Goal: Task Accomplishment & Management: Use online tool/utility

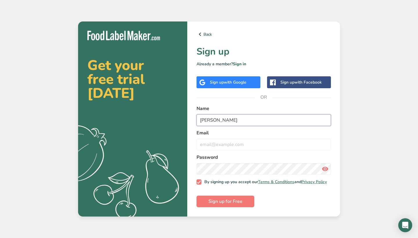
type input "[PERSON_NAME]"
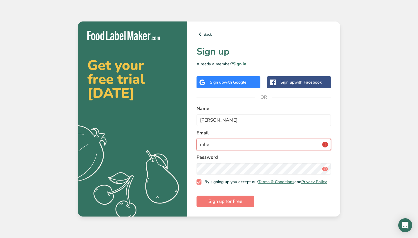
type input "[EMAIL_ADDRESS][DOMAIN_NAME]"
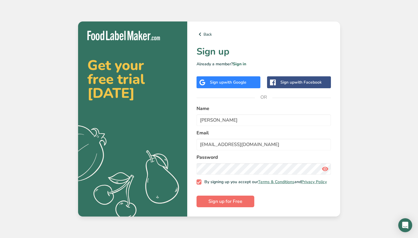
click at [212, 199] on span "Sign up for Free" at bounding box center [225, 201] width 34 height 7
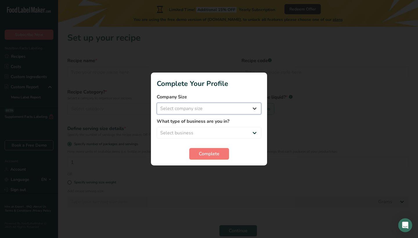
select select "1"
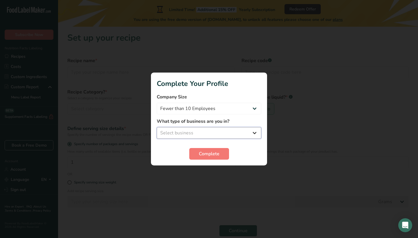
select select "3"
click at [209, 151] on span "Complete" at bounding box center [209, 153] width 21 height 7
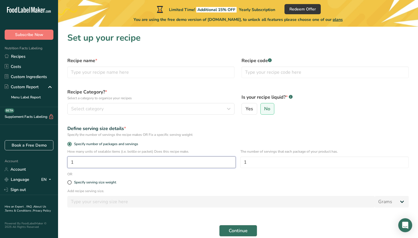
click at [203, 163] on input "1" at bounding box center [151, 162] width 168 height 12
type input "8"
click at [179, 71] on input "text" at bounding box center [150, 72] width 167 height 12
type input "p"
type input "Protein Banana Bread"
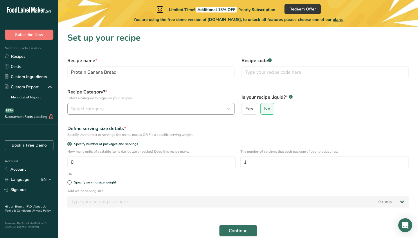
click at [228, 109] on icon "button" at bounding box center [228, 109] width 7 height 10
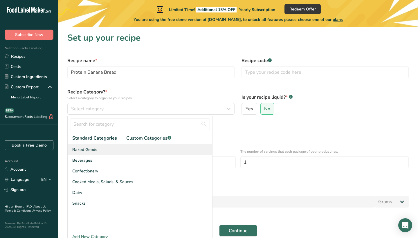
click at [127, 150] on div "Baked Goods" at bounding box center [140, 149] width 145 height 11
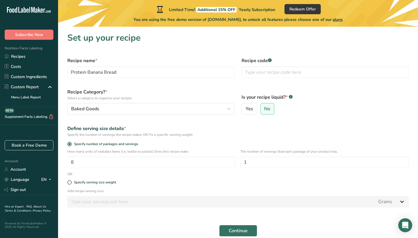
click at [224, 206] on input "number" at bounding box center [220, 202] width 307 height 12
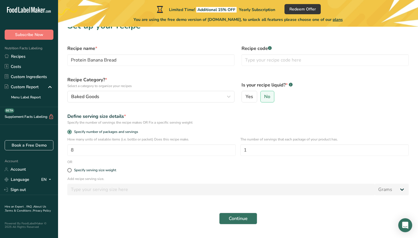
scroll to position [17, 0]
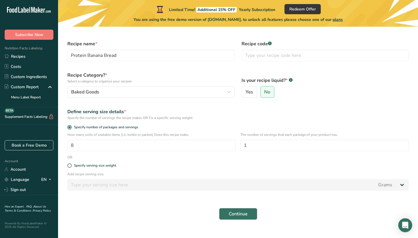
click at [228, 214] on button "Continue" at bounding box center [238, 214] width 38 height 12
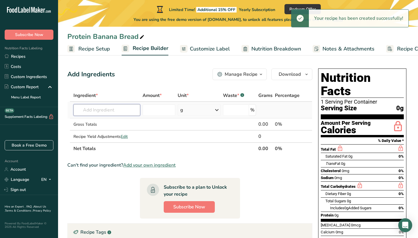
click at [97, 111] on input "text" at bounding box center [106, 110] width 67 height 12
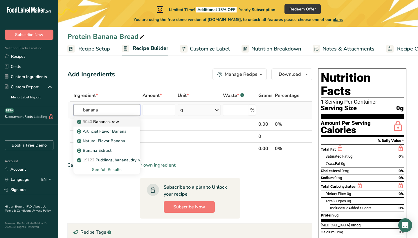
type input "banana"
click at [94, 125] on link "9040 [GEOGRAPHIC_DATA], raw" at bounding box center [106, 122] width 67 height 10
type input "Bananas, raw"
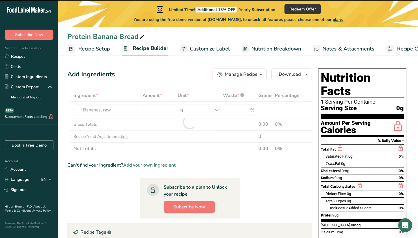
type input "0"
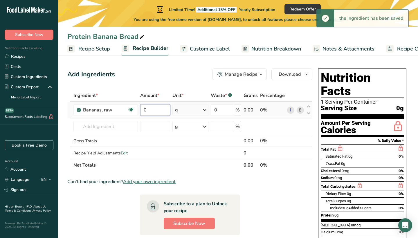
click at [166, 110] on input "0" at bounding box center [155, 110] width 30 height 12
type input "3"
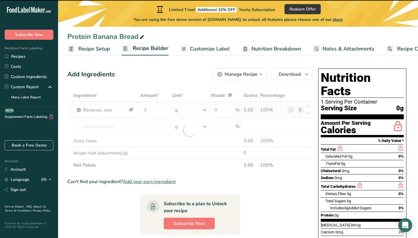
click at [204, 106] on div "Ingredient * Amount * Unit * Waste * .a-a{fill:#347362;}.b-a{fill:#fff;} Grams …" at bounding box center [189, 130] width 245 height 82
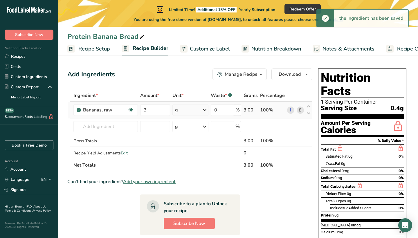
click at [205, 110] on icon at bounding box center [204, 110] width 7 height 10
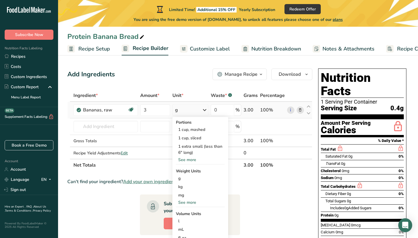
click at [188, 159] on div "See more" at bounding box center [200, 160] width 49 height 6
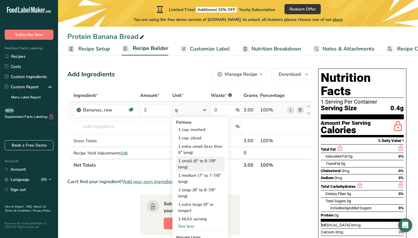
click at [213, 165] on div "1 small (6" to 6-7/8" long)" at bounding box center [200, 164] width 49 height 15
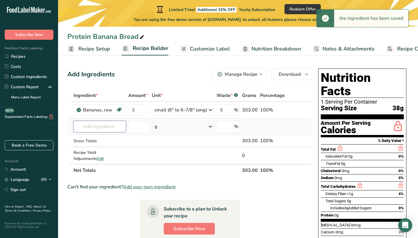
click at [108, 130] on input "text" at bounding box center [99, 127] width 53 height 12
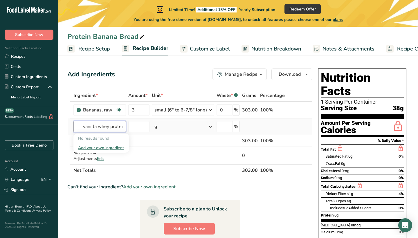
click at [108, 130] on input "vanilla whey protein" at bounding box center [99, 127] width 53 height 12
type input "vanilla whey protein"
click at [100, 149] on div "Add your own ingredient" at bounding box center [101, 148] width 46 height 6
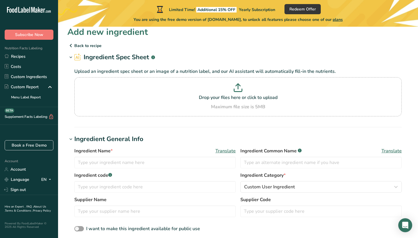
scroll to position [8, 0]
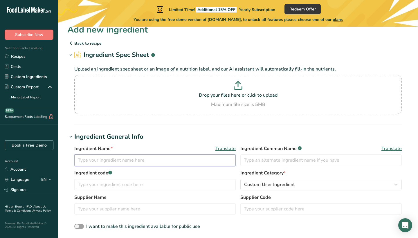
click at [192, 163] on input "text" at bounding box center [154, 160] width 161 height 12
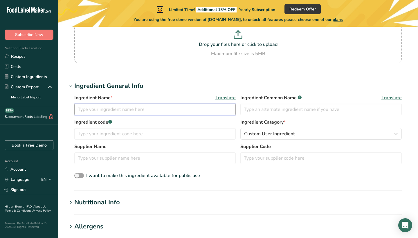
scroll to position [60, 0]
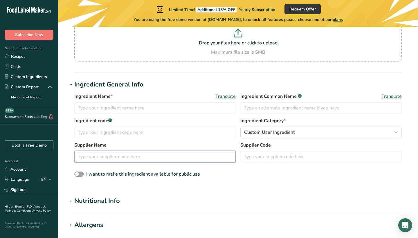
click at [193, 159] on input "text" at bounding box center [154, 157] width 161 height 12
click at [120, 196] on section "Add new ingredient Back to recipe Ingredient Spec Sheet .a-a{fill:#347362;}.b-a…" at bounding box center [238, 187] width 360 height 443
click at [115, 200] on div "Nutritional Info" at bounding box center [97, 201] width 46 height 10
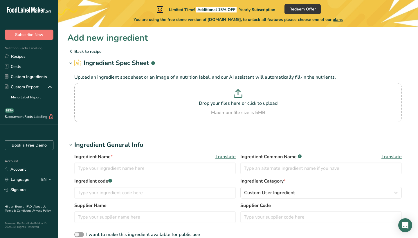
scroll to position [0, 0]
click at [150, 168] on input "text" at bounding box center [154, 169] width 161 height 12
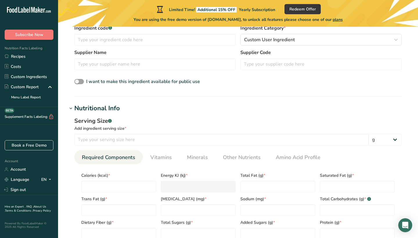
scroll to position [165, 0]
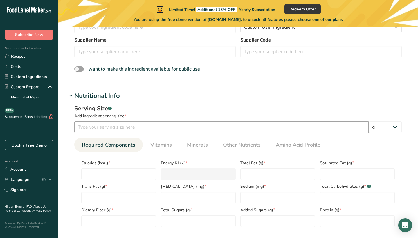
type input "Equate Vanilla Whey Protein"
click at [163, 125] on input "number" at bounding box center [221, 127] width 294 height 12
type input "31"
click at [148, 172] on input "number" at bounding box center [118, 174] width 75 height 12
type input "1"
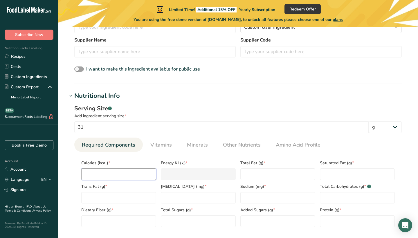
type KJ "4.2"
type input "12"
type KJ "50.2"
type input "120"
type KJ "502.1"
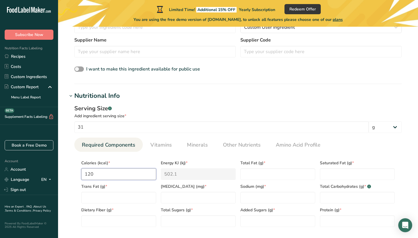
type input "120"
type Fat "1"
type Fat "0"
type Fat "0.5"
click at [252, 176] on Fat "1" at bounding box center [277, 174] width 75 height 12
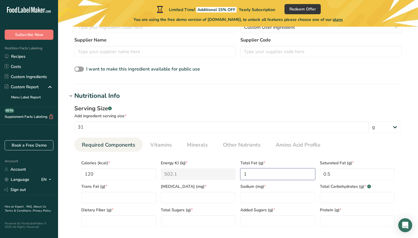
type Fat "0"
type Fat "1.5"
click at [151, 196] on Fat "number" at bounding box center [118, 198] width 75 height 12
type Fat "0"
type input "35"
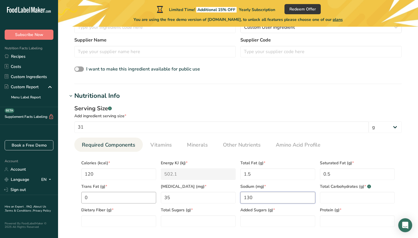
type input "130"
type Carbohydrates "3"
type Fiber "0"
type Sugars "2"
type Sugars "0"
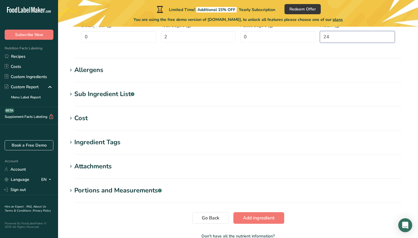
scroll to position [356, 0]
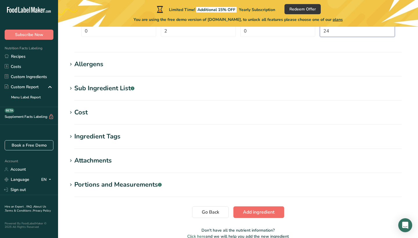
type input "24"
click at [262, 211] on span "Add ingredient" at bounding box center [259, 212] width 32 height 7
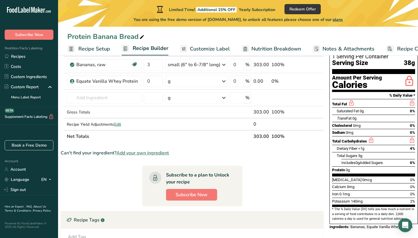
scroll to position [46, 0]
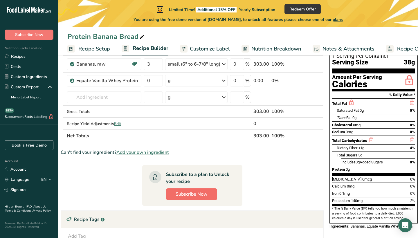
click at [201, 194] on span "Subscribe Now" at bounding box center [192, 194] width 32 height 7
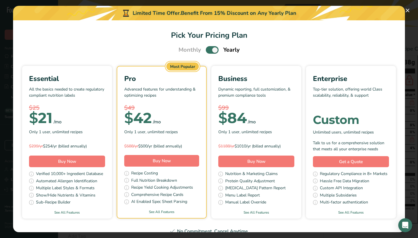
scroll to position [0, 0]
click at [217, 49] on span "Pick Your Pricing Plan Modal" at bounding box center [212, 49] width 13 height 7
click at [210, 49] on input "Pick Your Pricing Plan Modal" at bounding box center [208, 50] width 4 height 4
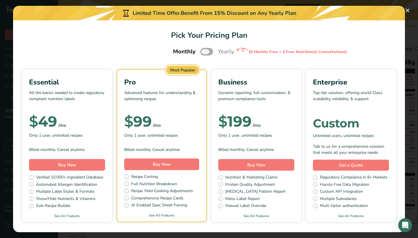
click at [206, 51] on span "Pick Your Pricing Plan Modal" at bounding box center [206, 51] width 13 height 7
click at [204, 51] on input "Pick Your Pricing Plan Modal" at bounding box center [202, 52] width 4 height 4
checkbox input "true"
